Goal: Task Accomplishment & Management: Use online tool/utility

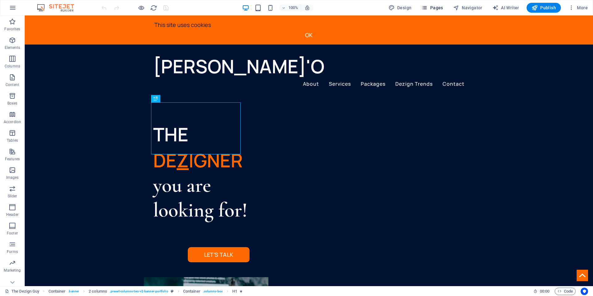
click at [428, 10] on icon "button" at bounding box center [425, 8] width 6 height 6
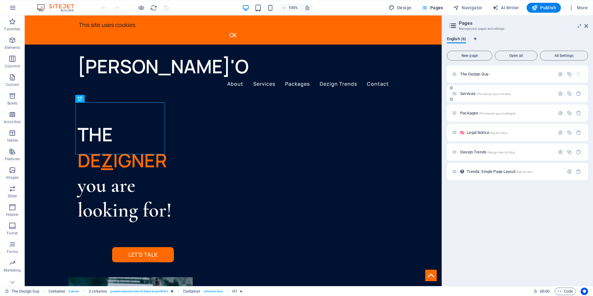
click at [471, 96] on div "Services /the-dezign-guy-services" at bounding box center [503, 93] width 103 height 7
click at [463, 93] on span "Services /the-dezign-guy-services" at bounding box center [485, 93] width 51 height 5
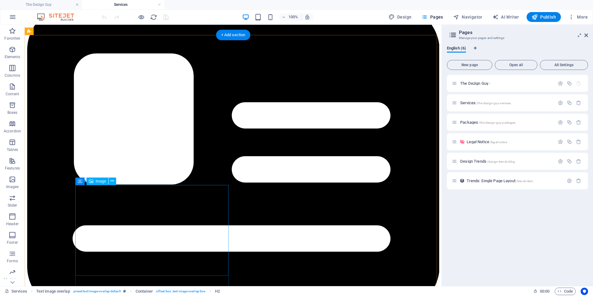
scroll to position [1051, 0]
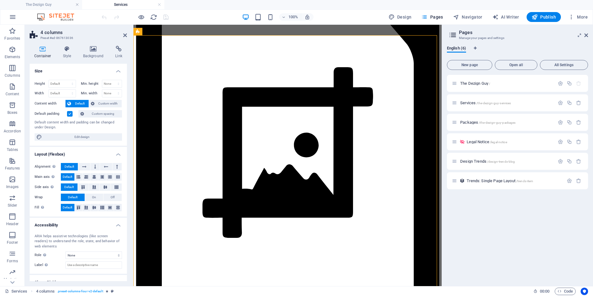
scroll to position [959, 0]
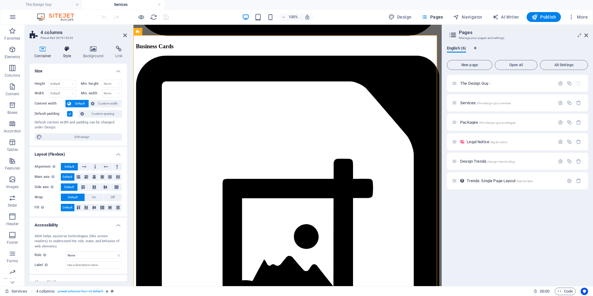
click at [70, 52] on icon at bounding box center [67, 49] width 18 height 6
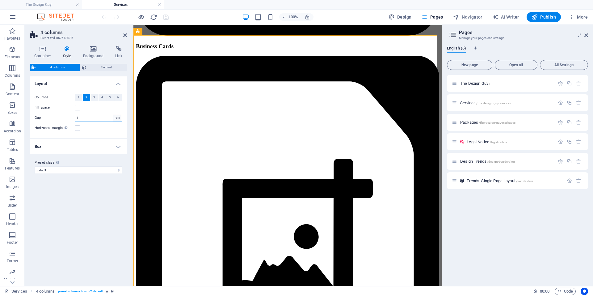
click at [118, 119] on select "px rem % vw vh" at bounding box center [117, 117] width 9 height 7
select select "px"
click at [113, 114] on select "px rem % vw vh" at bounding box center [117, 117] width 9 height 7
click at [83, 115] on input "16" at bounding box center [98, 117] width 47 height 7
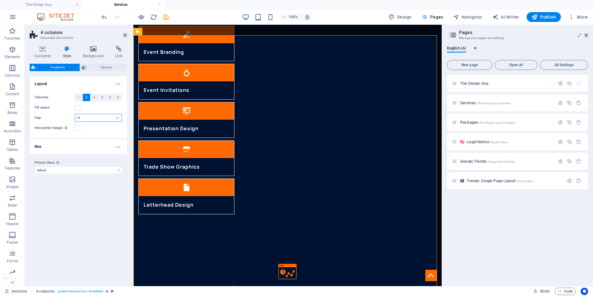
click at [81, 119] on input "16" at bounding box center [98, 117] width 47 height 7
drag, startPoint x: 84, startPoint y: 117, endPoint x: 75, endPoint y: 118, distance: 8.8
click at [75, 118] on input "16" at bounding box center [98, 117] width 47 height 7
type input "3"
type input "50"
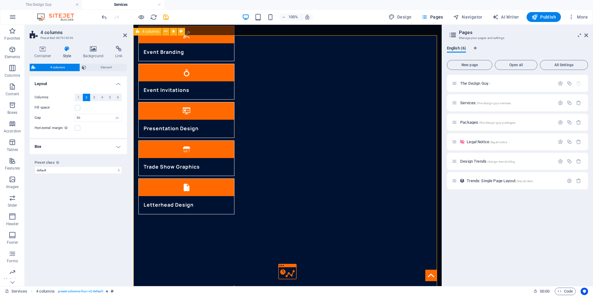
click at [167, 18] on icon "save" at bounding box center [166, 17] width 7 height 7
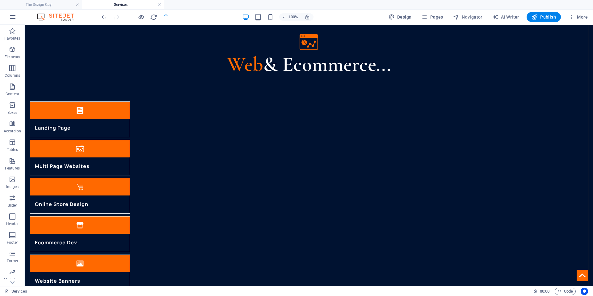
scroll to position [1201, 0]
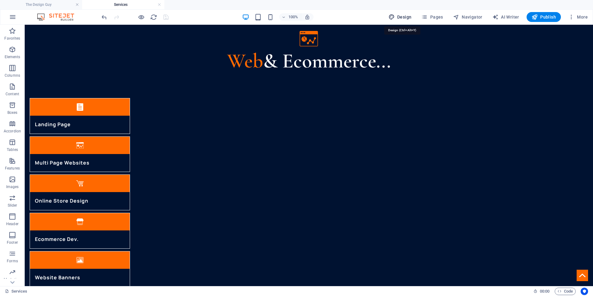
click at [397, 17] on span "Design" at bounding box center [400, 17] width 23 height 6
select select "px"
select select "400"
select select "px"
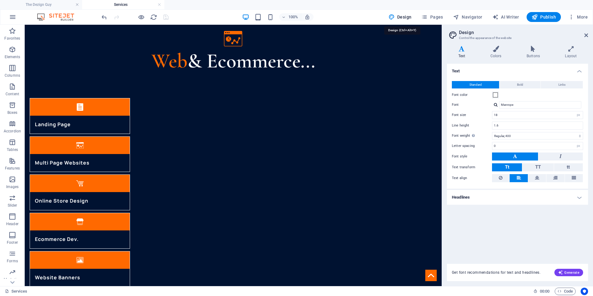
scroll to position [1082, 0]
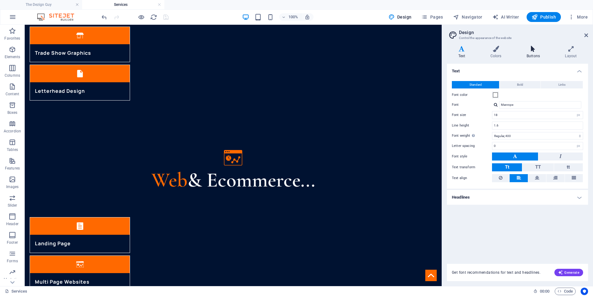
click at [535, 52] on h4 "Buttons" at bounding box center [534, 52] width 38 height 13
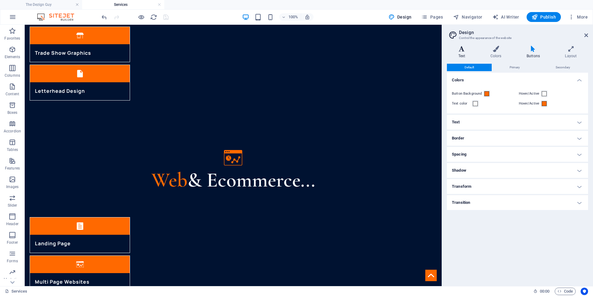
click at [468, 51] on icon at bounding box center [462, 49] width 30 height 6
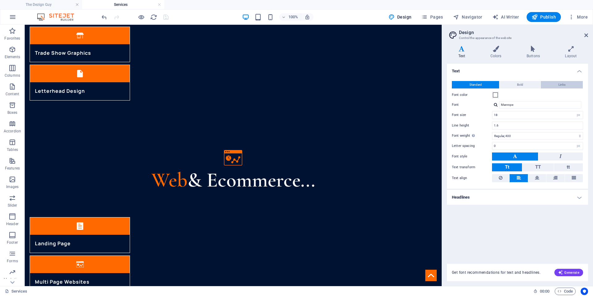
click at [559, 85] on span "Links" at bounding box center [562, 84] width 7 height 7
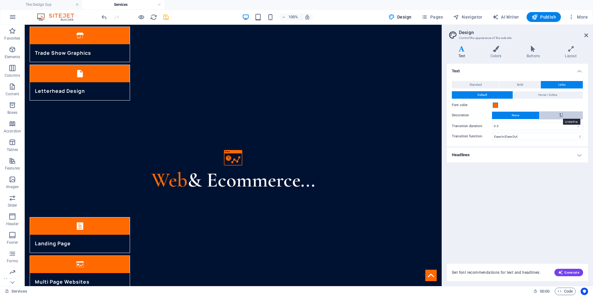
click at [561, 115] on icon at bounding box center [562, 114] width 4 height 7
click at [510, 114] on button "None" at bounding box center [515, 115] width 47 height 7
click at [455, 153] on h4 "Headlines" at bounding box center [517, 154] width 141 height 15
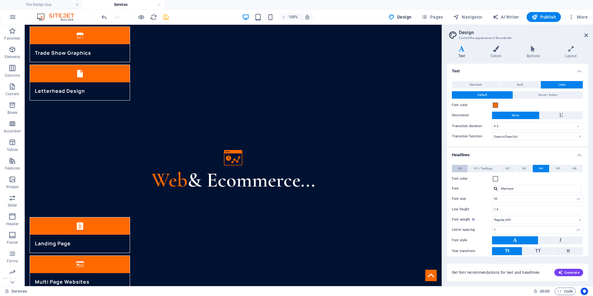
click at [460, 167] on span "All" at bounding box center [459, 168] width 3 height 7
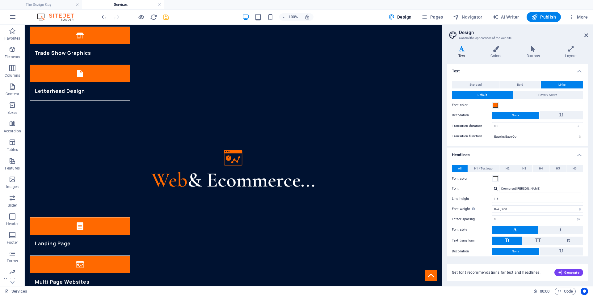
click at [517, 136] on select "Ease Ease In Ease Out Ease In/Ease Out Linear" at bounding box center [537, 136] width 91 height 7
select select "ease-in"
click at [492, 133] on select "Ease Ease In Ease Out Ease In/Ease Out Linear" at bounding box center [537, 136] width 91 height 7
click at [546, 94] on span "Hover / Active" at bounding box center [548, 94] width 19 height 7
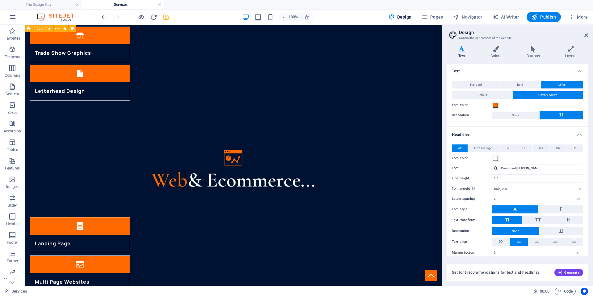
click at [169, 18] on icon "save" at bounding box center [166, 17] width 7 height 7
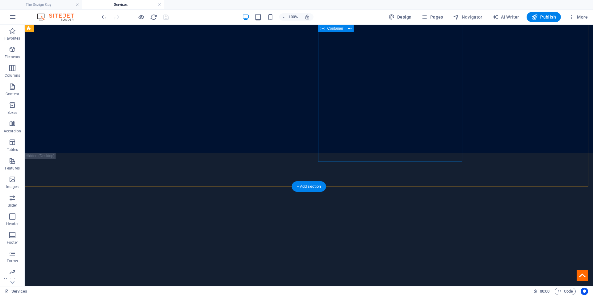
scroll to position [1695, 0]
click at [578, 274] on figure at bounding box center [582, 274] width 11 height 11
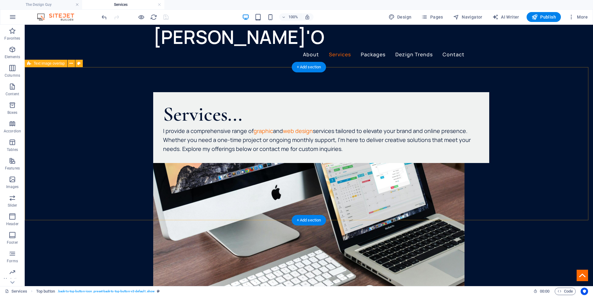
scroll to position [0, 0]
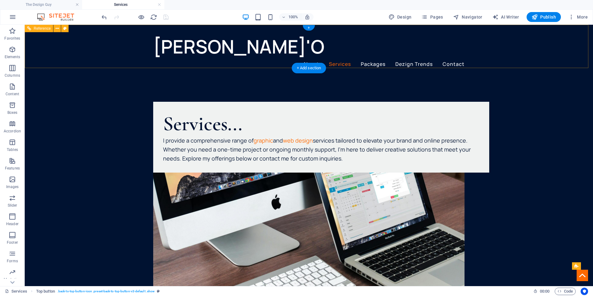
click at [368, 59] on nav "About Services Packages Dezign Trends Contact" at bounding box center [308, 63] width 311 height 9
click at [437, 18] on span "Pages" at bounding box center [433, 17] width 22 height 6
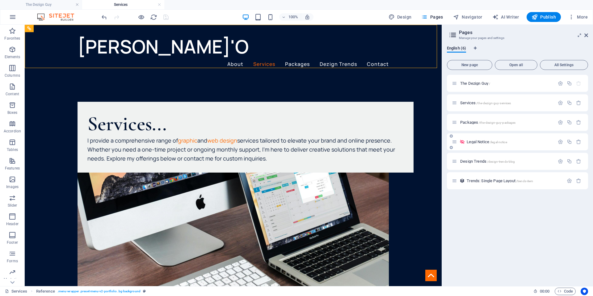
click at [480, 138] on div "Legal Notice /legal-notice" at bounding box center [503, 141] width 103 height 7
click at [478, 142] on span "Legal Notice /legal-notice" at bounding box center [487, 141] width 40 height 5
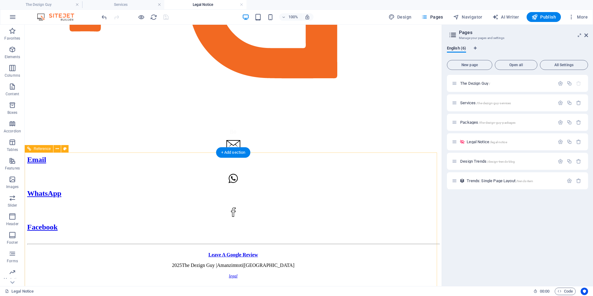
scroll to position [865, 0]
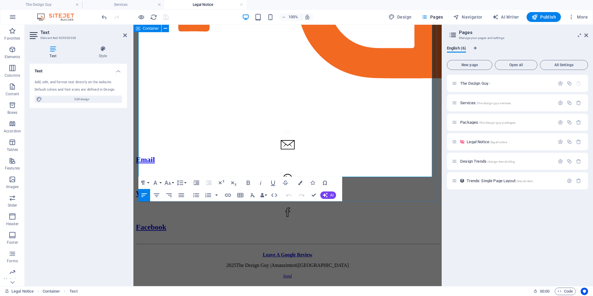
scroll to position [896, 0]
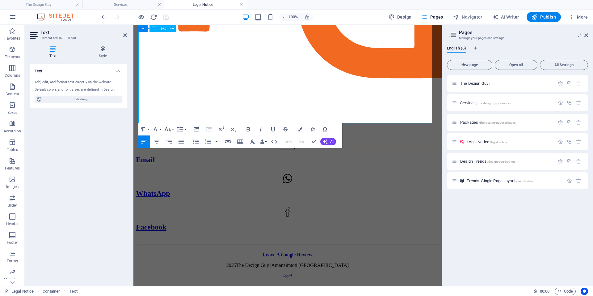
drag, startPoint x: 211, startPoint y: 109, endPoint x: 154, endPoint y: 111, distance: 57.8
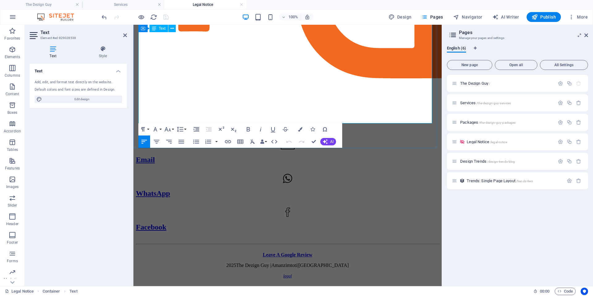
drag, startPoint x: 155, startPoint y: 109, endPoint x: 209, endPoint y: 110, distance: 53.8
copy p "[PERSON_NAME]@thedezignguy"
click at [226, 140] on icon "button" at bounding box center [227, 141] width 7 height 7
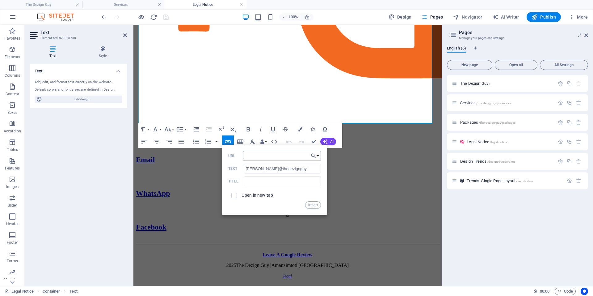
click at [254, 156] on input "URL" at bounding box center [282, 156] width 78 height 10
click at [267, 196] on label "Open in new tab" at bounding box center [258, 195] width 32 height 5
click at [314, 205] on button "Insert" at bounding box center [313, 204] width 16 height 7
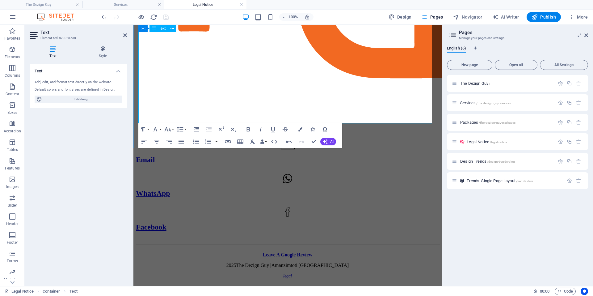
drag, startPoint x: 213, startPoint y: 117, endPoint x: 163, endPoint y: 121, distance: 50.2
copy link "[DOMAIN_NAME]"
type input "[URL][DOMAIN_NAME]"
type input "[DOMAIN_NAME]"
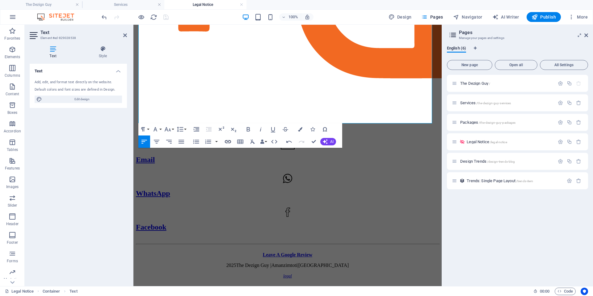
click at [226, 140] on icon "button" at bounding box center [228, 141] width 6 height 3
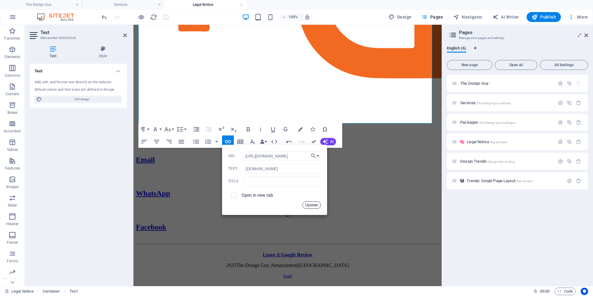
click at [314, 206] on button "Update" at bounding box center [312, 204] width 19 height 7
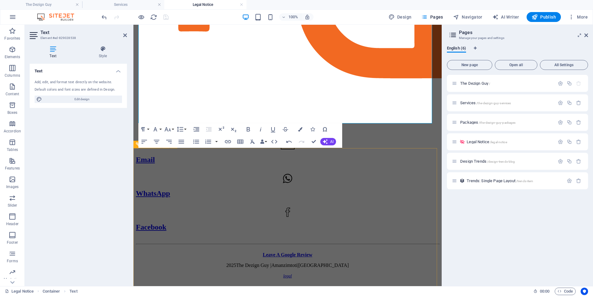
click at [248, 172] on div "Email WhatsApp Facebook Leave A Google Review 2025 The Dezign Guy | Amanzimtoti…" at bounding box center [287, 89] width 303 height 389
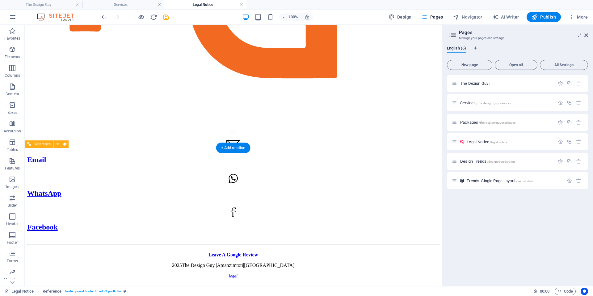
click at [86, 129] on figure at bounding box center [233, 15] width 412 height 230
click at [161, 15] on div at bounding box center [134, 17] width 69 height 10
click at [165, 16] on icon "save" at bounding box center [166, 17] width 7 height 7
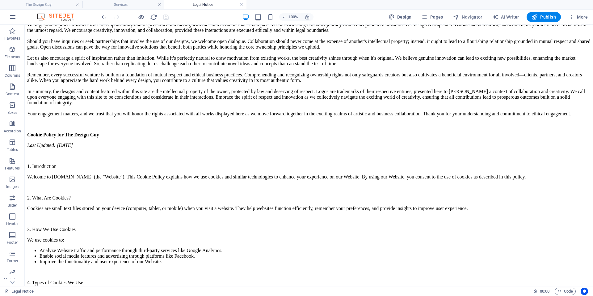
scroll to position [0, 0]
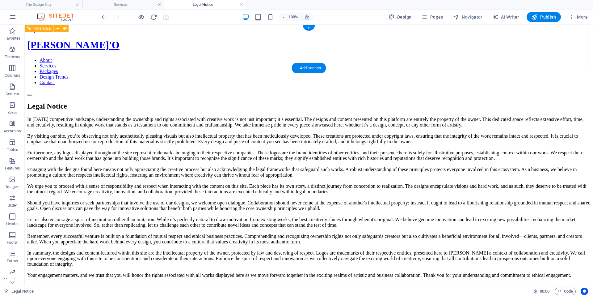
click at [185, 48] on div "[PERSON_NAME]'O" at bounding box center [309, 44] width 564 height 11
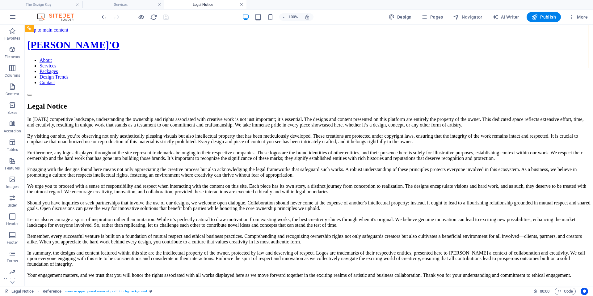
click at [243, 6] on link at bounding box center [242, 5] width 4 height 6
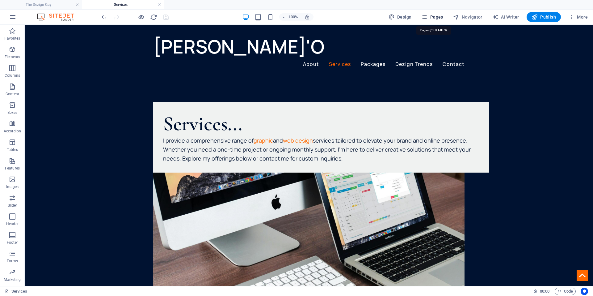
click at [434, 19] on span "Pages" at bounding box center [433, 17] width 22 height 6
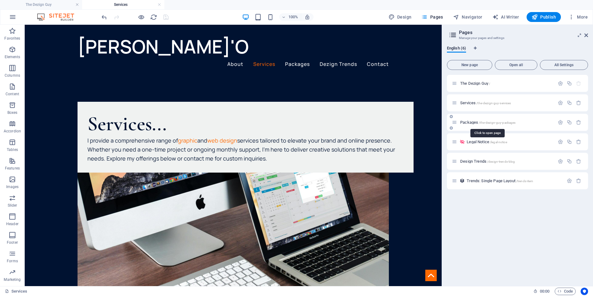
click at [473, 122] on span "Packages /the-dezign-guy-packages" at bounding box center [487, 122] width 55 height 5
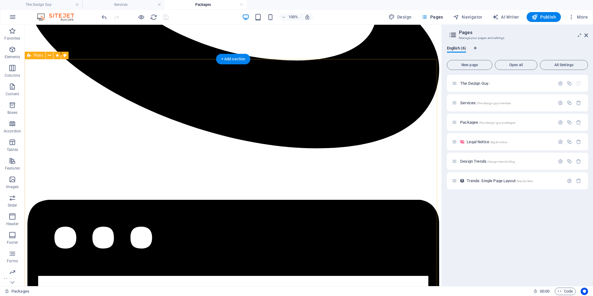
scroll to position [773, 0]
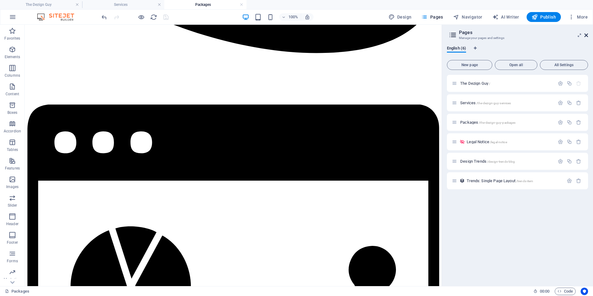
click at [586, 37] on icon at bounding box center [587, 35] width 4 height 5
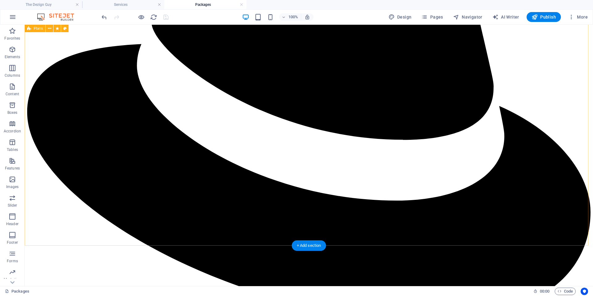
scroll to position [755, 0]
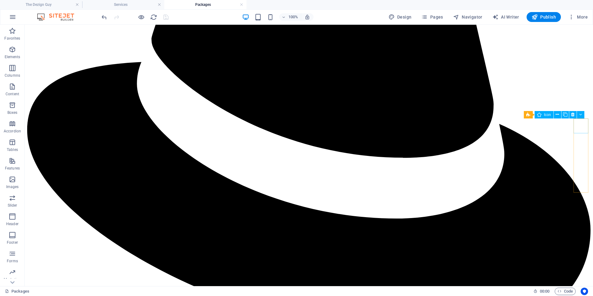
click at [540, 114] on span "Social Media Icons" at bounding box center [551, 115] width 31 height 4
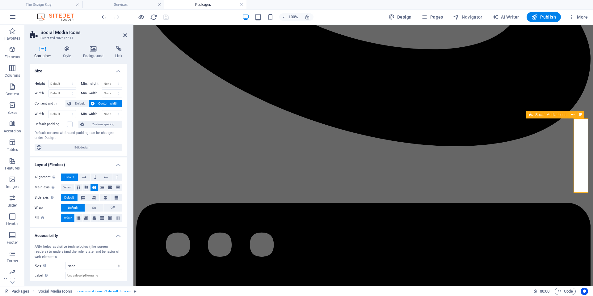
scroll to position [773, 0]
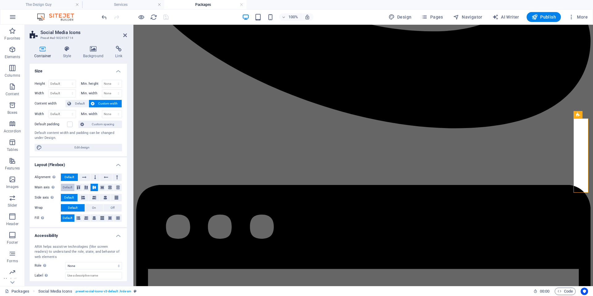
click at [72, 186] on span "Default" at bounding box center [68, 187] width 10 height 7
click at [104, 197] on icon at bounding box center [106, 197] width 4 height 7
click at [82, 199] on icon at bounding box center [83, 197] width 4 height 7
click at [71, 196] on span "Default" at bounding box center [69, 197] width 10 height 7
click at [74, 104] on span "Default" at bounding box center [80, 103] width 14 height 7
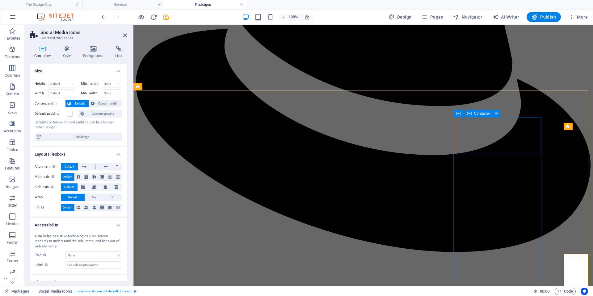
scroll to position [618, 0]
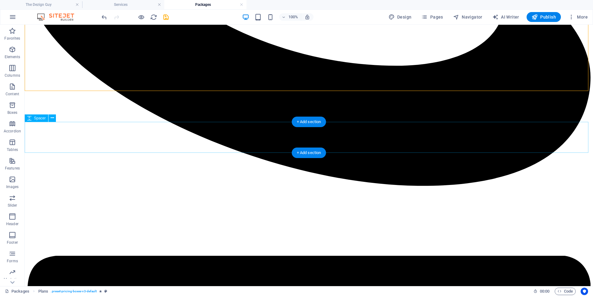
scroll to position [909, 0]
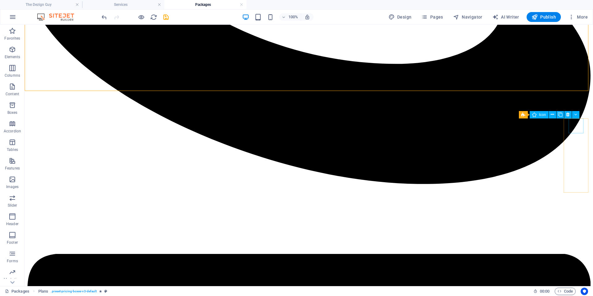
select select "xMidYMid"
select select "px"
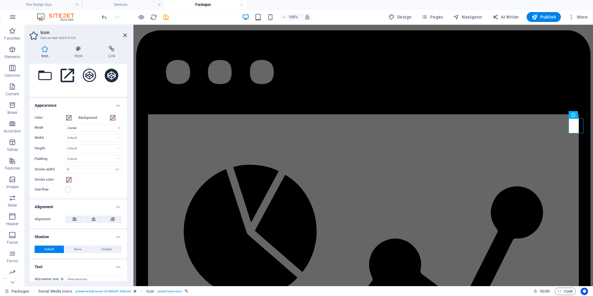
scroll to position [107, 0]
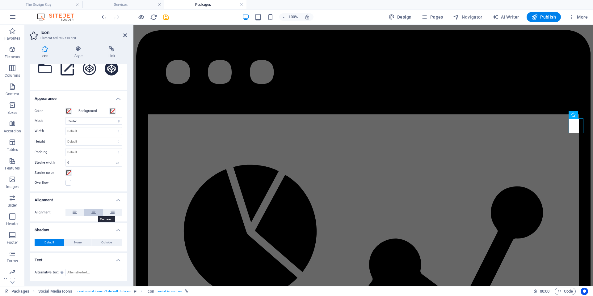
click at [93, 210] on icon at bounding box center [93, 212] width 4 height 7
click at [86, 211] on button at bounding box center [93, 212] width 19 height 7
click at [77, 213] on button at bounding box center [75, 212] width 19 height 7
click at [88, 211] on button at bounding box center [93, 212] width 19 height 7
click at [69, 185] on label at bounding box center [69, 183] width 6 height 6
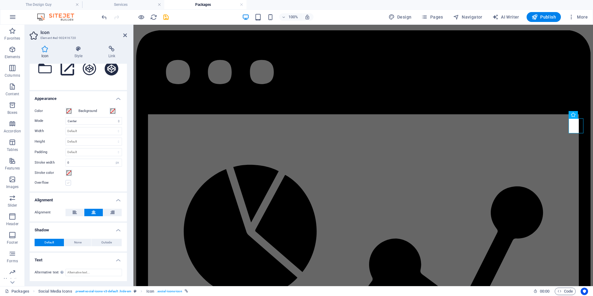
click at [0, 0] on input "Overflow" at bounding box center [0, 0] width 0 height 0
click at [69, 184] on label at bounding box center [69, 183] width 6 height 6
click at [0, 0] on input "Overflow" at bounding box center [0, 0] width 0 height 0
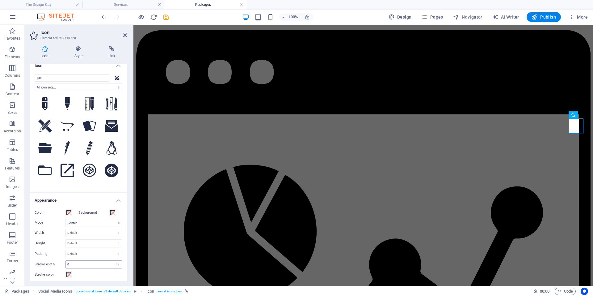
scroll to position [0, 0]
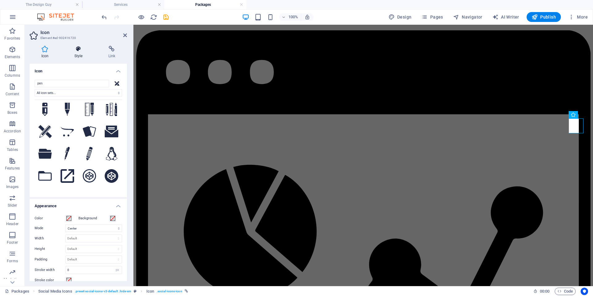
click at [73, 53] on h4 "Style" at bounding box center [80, 52] width 34 height 13
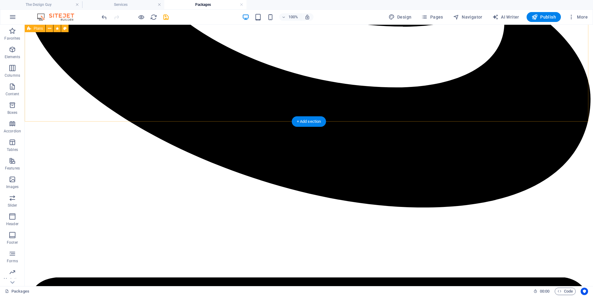
scroll to position [878, 0]
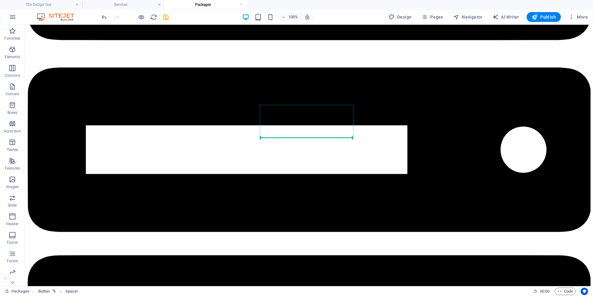
scroll to position [1766, 0]
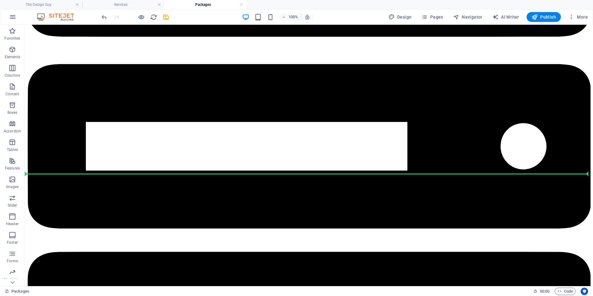
drag, startPoint x: 267, startPoint y: 129, endPoint x: 287, endPoint y: 186, distance: 60.1
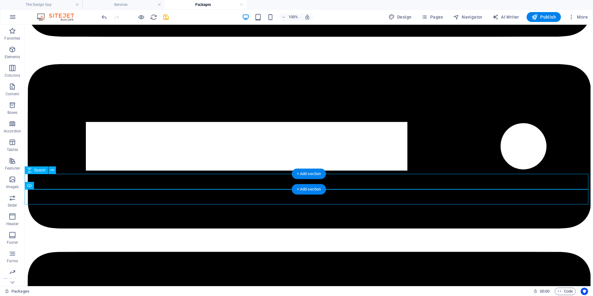
scroll to position [1735, 0]
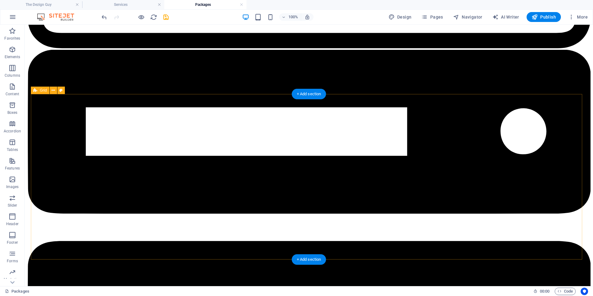
scroll to position [1581, 0]
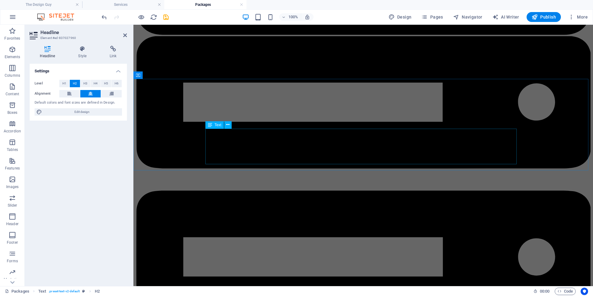
scroll to position [1296, 0]
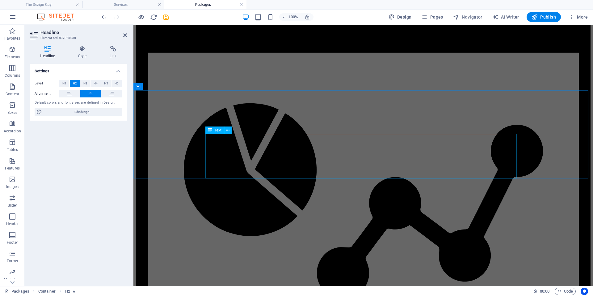
scroll to position [987, 0]
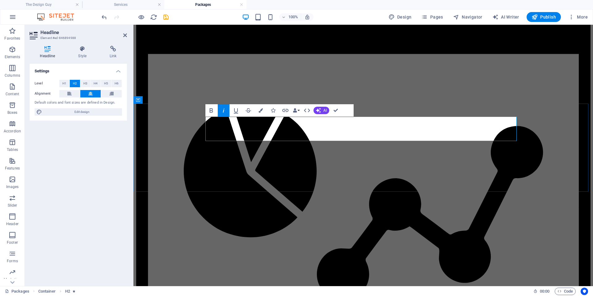
scroll to position [947, 0]
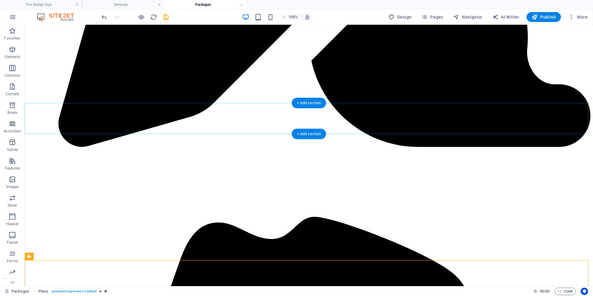
scroll to position [450, 0]
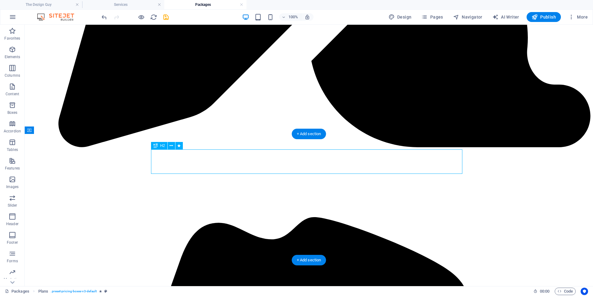
drag, startPoint x: 255, startPoint y: 165, endPoint x: 146, endPoint y: 166, distance: 109.1
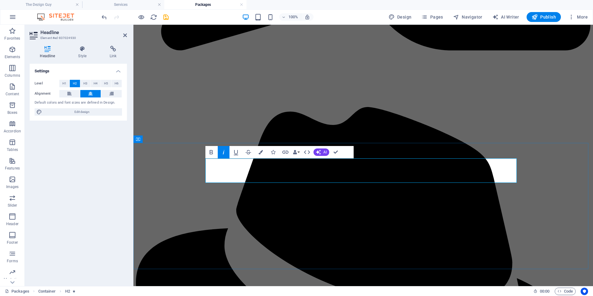
scroll to position [459, 0]
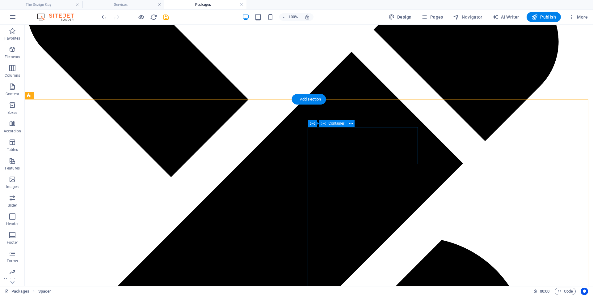
scroll to position [110, 0]
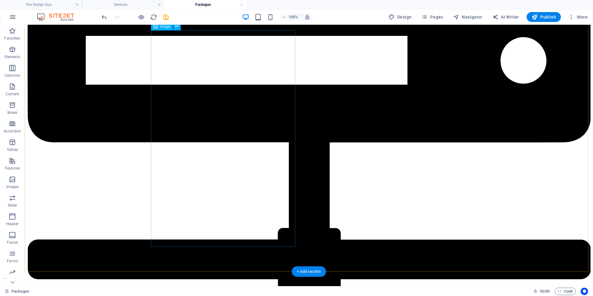
scroll to position [2192, 0]
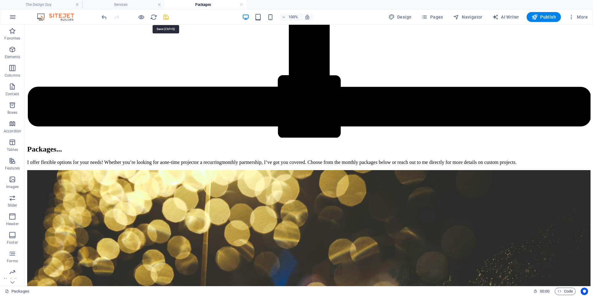
click at [167, 16] on icon "save" at bounding box center [166, 17] width 7 height 7
click at [535, 13] on button "Publish" at bounding box center [544, 17] width 34 height 10
